Goal: Information Seeking & Learning: Learn about a topic

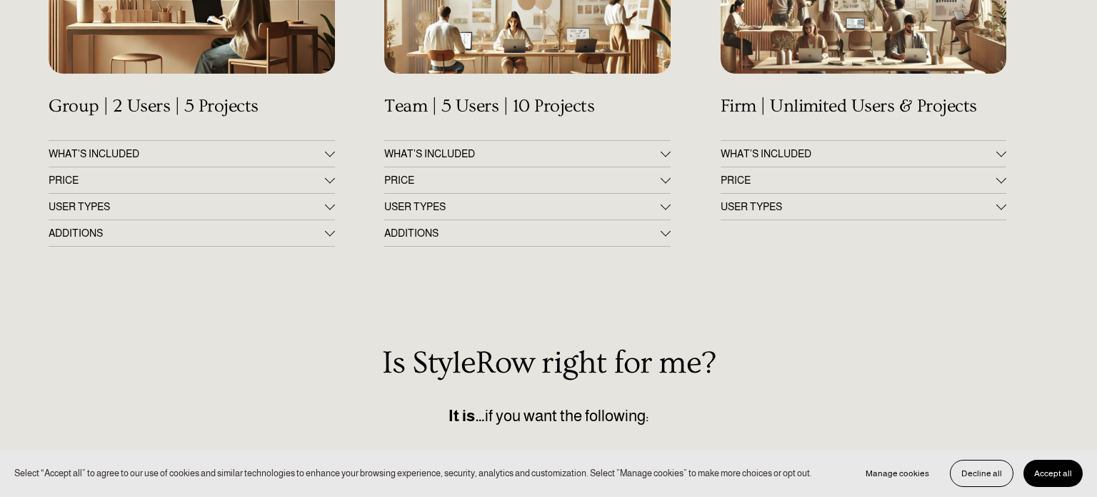
scroll to position [340, 0]
click at [572, 153] on span "WHAT'S INCLUDED" at bounding box center [522, 152] width 276 height 11
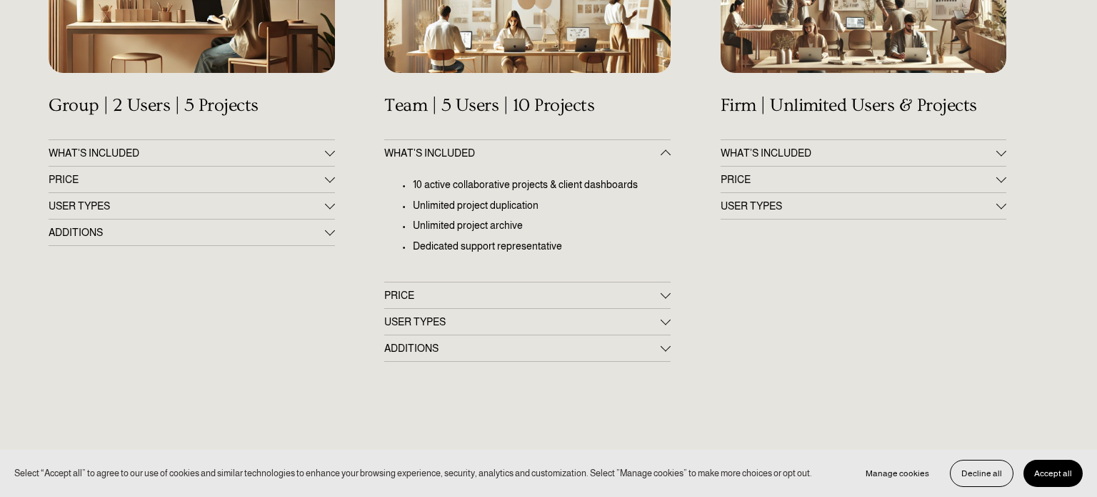
click at [572, 157] on span "WHAT'S INCLUDED" at bounding box center [522, 152] width 276 height 11
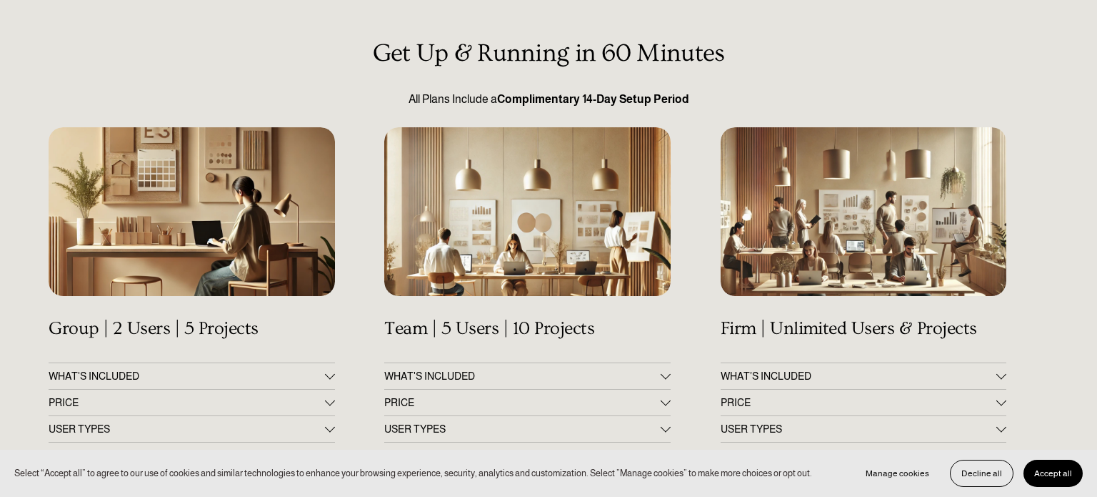
scroll to position [127, 0]
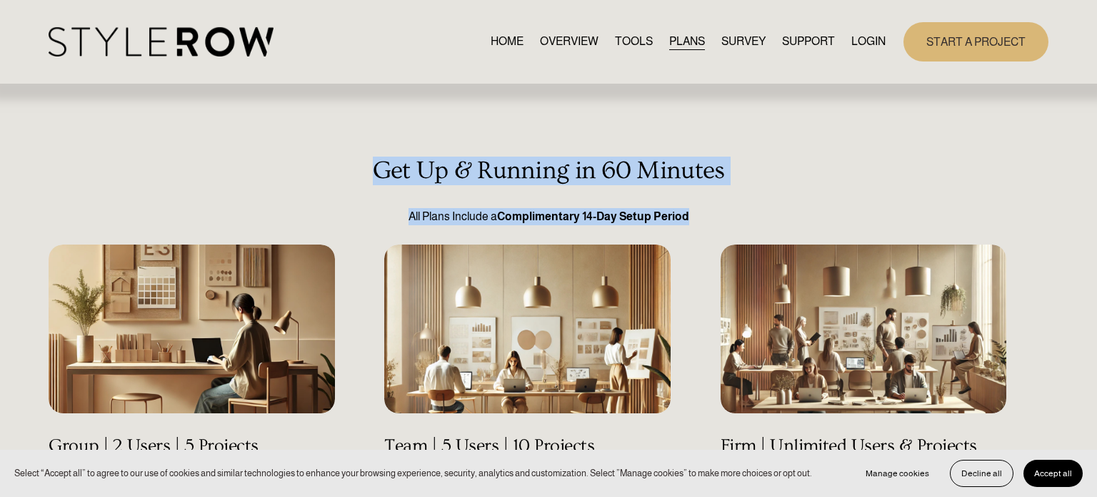
copy div "Get Up & Running in 60 Minutes All Plans Include a Complimentary 14-Day Setup P…"
drag, startPoint x: 377, startPoint y: 152, endPoint x: 706, endPoint y: 217, distance: 335.0
click at [320, 176] on h3 "Get Up & Running in 60 Minutes" at bounding box center [549, 170] width 1000 height 29
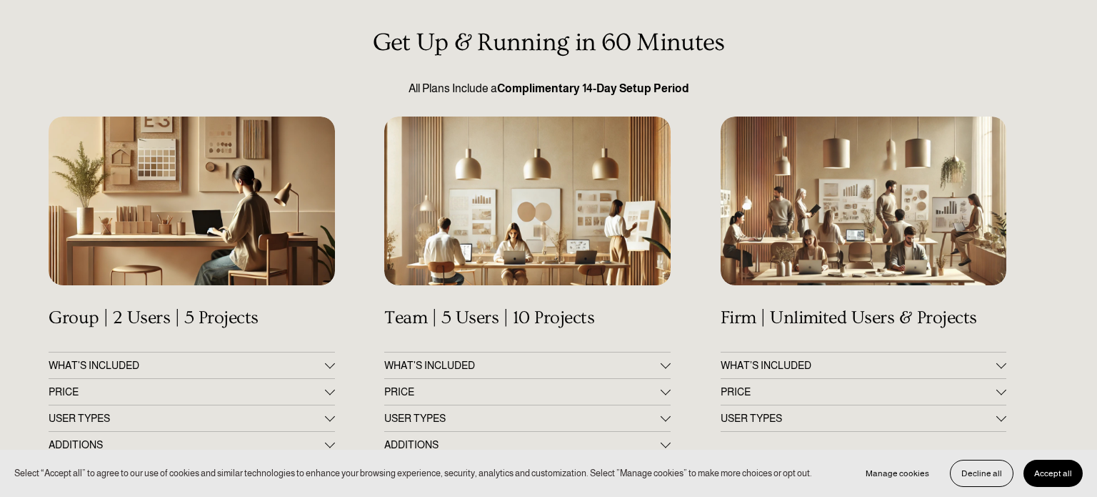
scroll to position [129, 0]
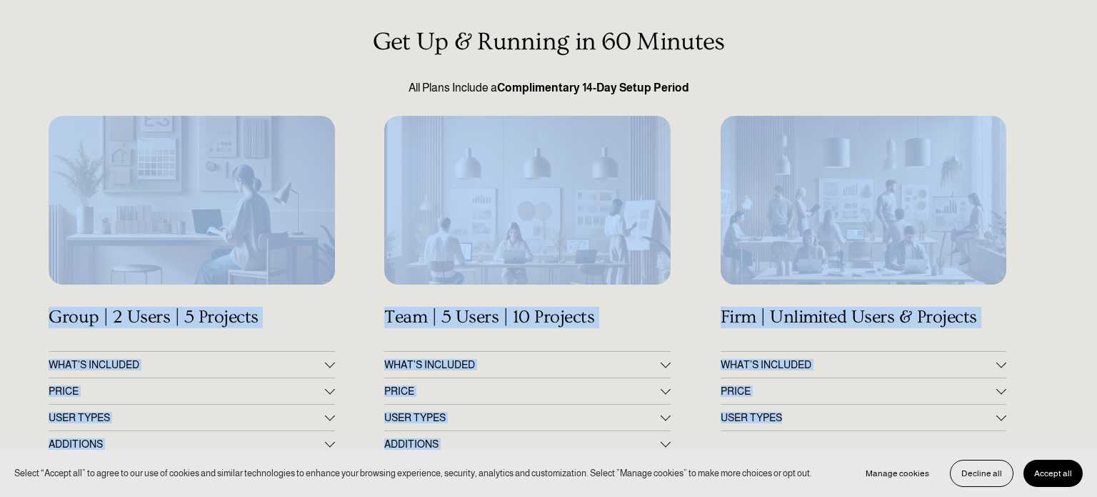
drag, startPoint x: 61, startPoint y: 317, endPoint x: 715, endPoint y: 437, distance: 665.4
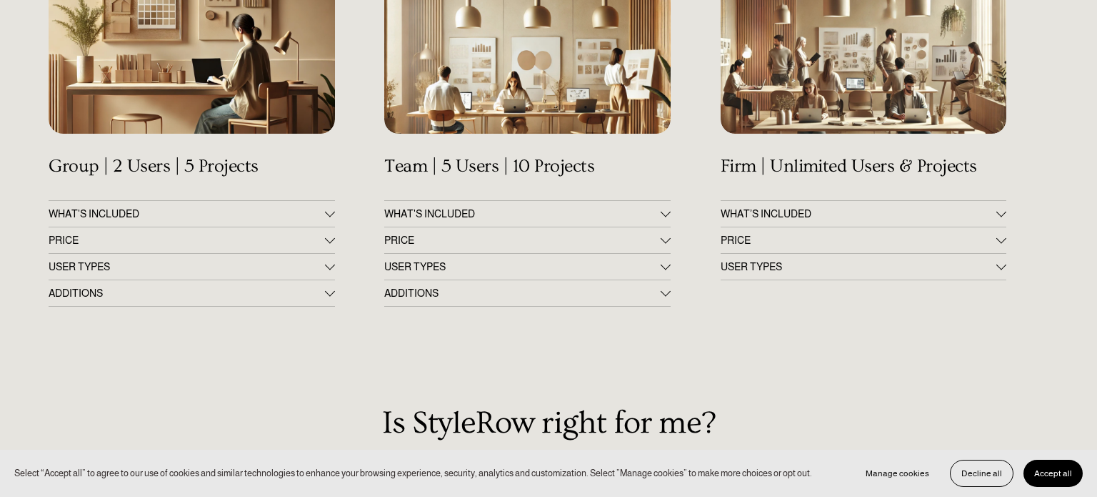
scroll to position [278, 0]
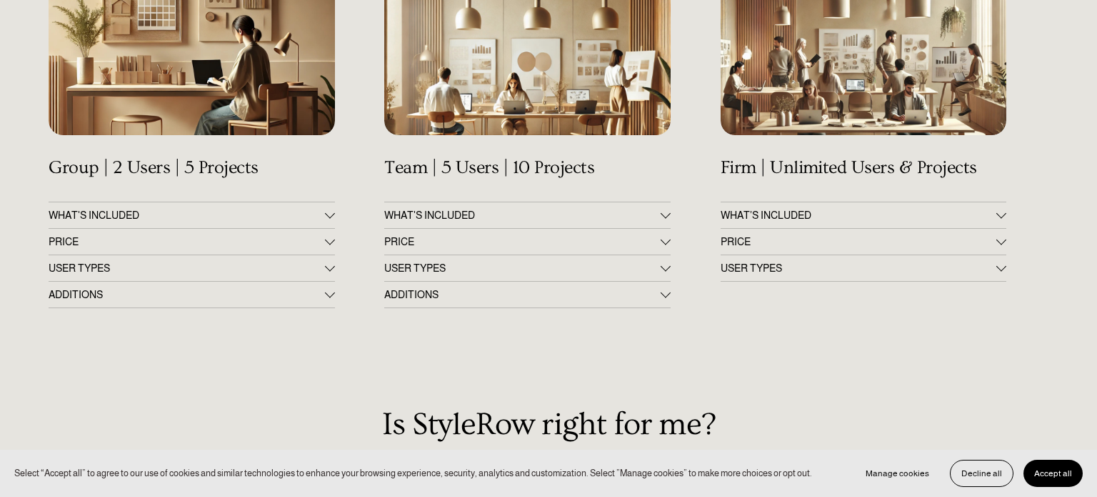
click at [302, 392] on div "Get Up & Running in 60 Minutes All Plans Include a Complimentary 14-Day Setup P…" at bounding box center [548, 374] width 1097 height 990
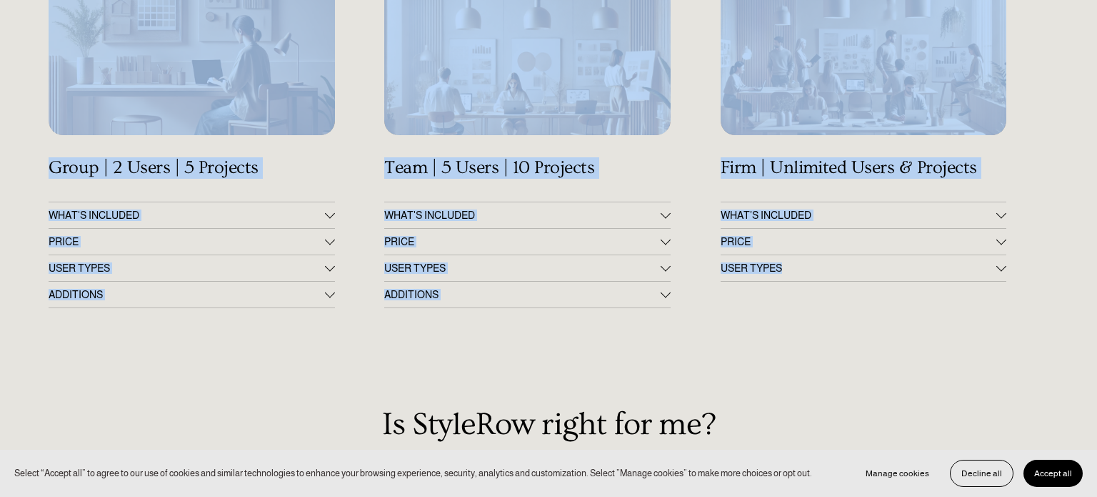
copy div "Group | 2 Users | 5 Projects WHAT'S INCLUDED 5 active collaborative projects & …"
drag, startPoint x: 45, startPoint y: 162, endPoint x: 805, endPoint y: 285, distance: 770.1
click at [809, 289] on div "Get Up & Running in 60 Minutes All Plans Include a Complimentary 14-Day Setup P…" at bounding box center [548, 374] width 1097 height 990
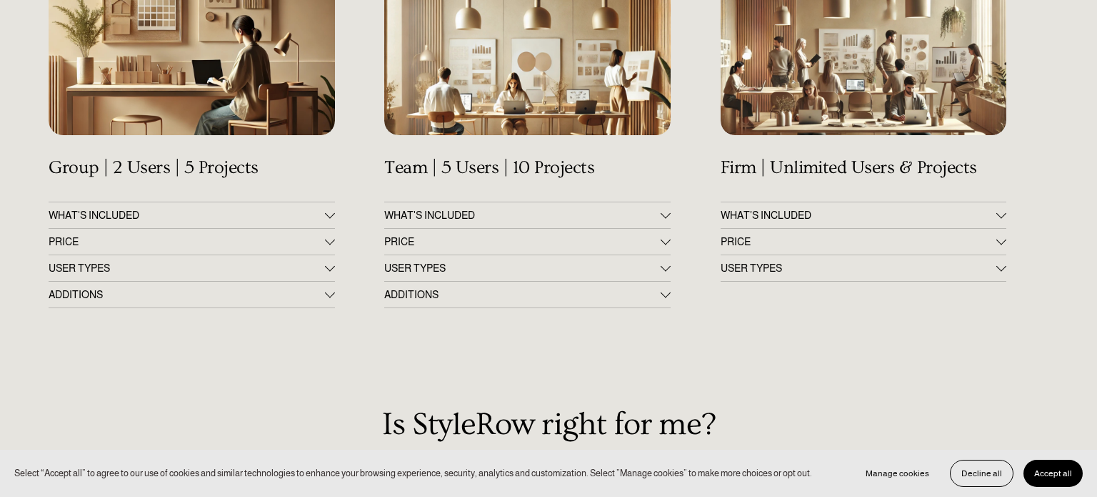
click at [314, 379] on div "Get Up & Running in 60 Minutes All Plans Include a Complimentary 14-Day Setup P…" at bounding box center [548, 374] width 1097 height 990
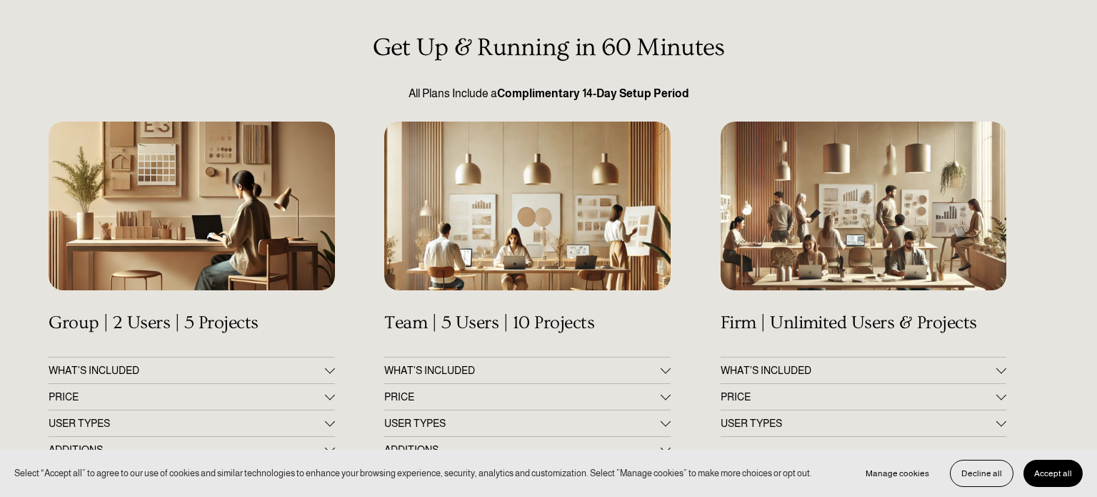
scroll to position [0, 0]
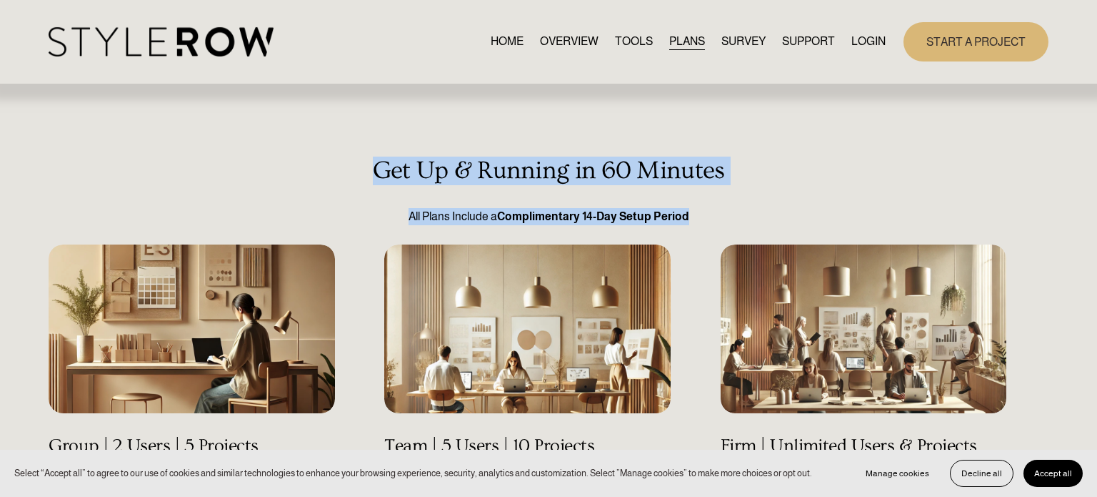
drag, startPoint x: 363, startPoint y: 166, endPoint x: 724, endPoint y: 221, distance: 365.0
click at [724, 221] on div "Get Up & Running in 60 Minutes All Plans Include a Complimentary 14-Day Setup P…" at bounding box center [549, 190] width 1000 height 69
